Goal: Go to known website: Go to known website

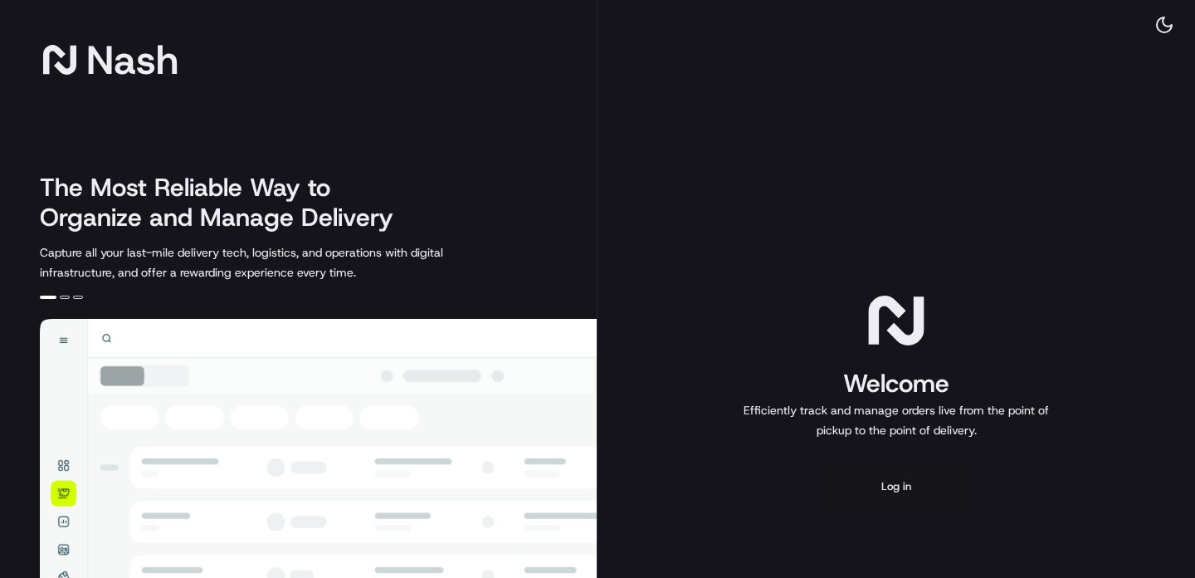
click at [913, 490] on button "Log in" at bounding box center [896, 486] width 133 height 40
